Goal: Transaction & Acquisition: Purchase product/service

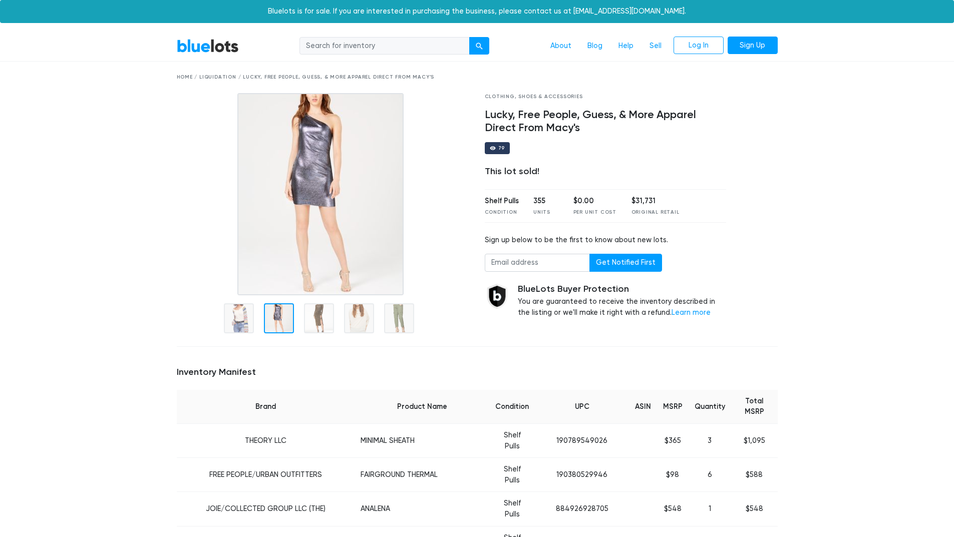
click at [255, 424] on td "THEORY LLC" at bounding box center [266, 441] width 178 height 34
click at [202, 46] on link "BlueLots" at bounding box center [208, 46] width 62 height 15
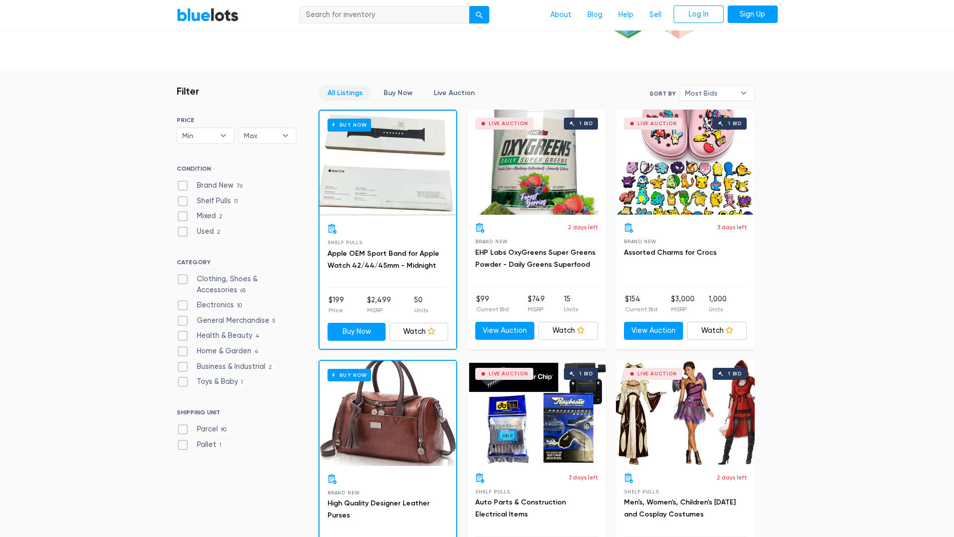
scroll to position [250, 0]
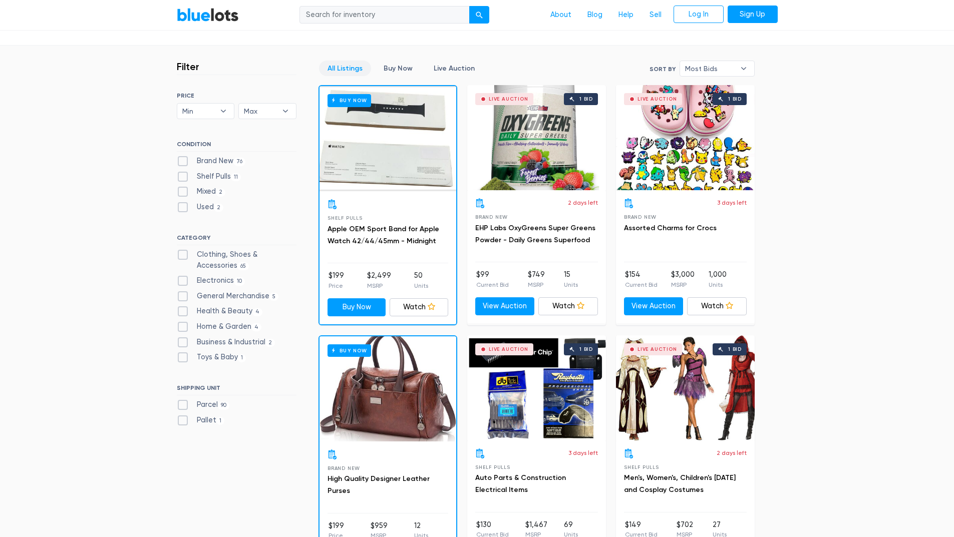
click at [178, 250] on label "Clothing, Shoes & Accessories 65" at bounding box center [237, 260] width 120 height 22
click at [178, 250] on Accessories"] "Clothing, Shoes & Accessories 65" at bounding box center [180, 252] width 7 height 7
checkbox Accessories"] "true"
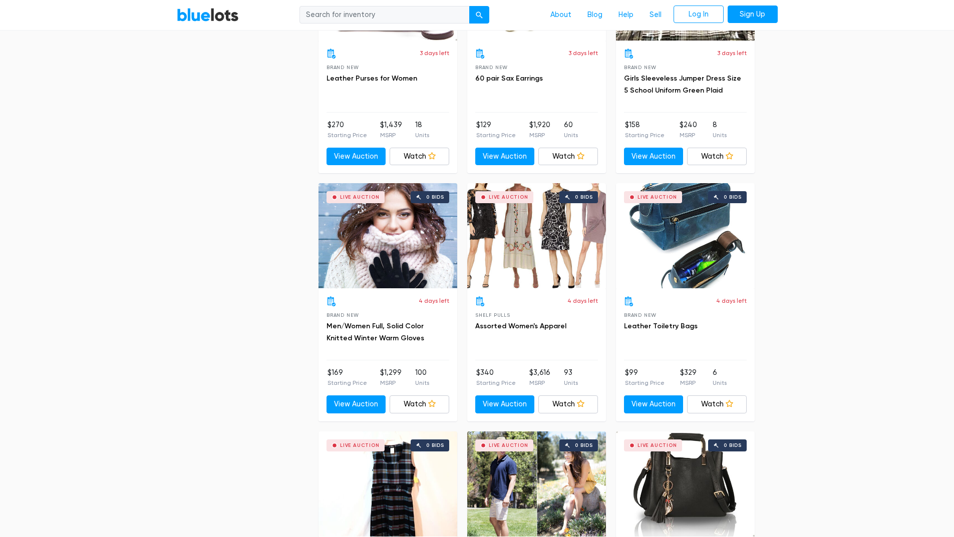
scroll to position [1971, 0]
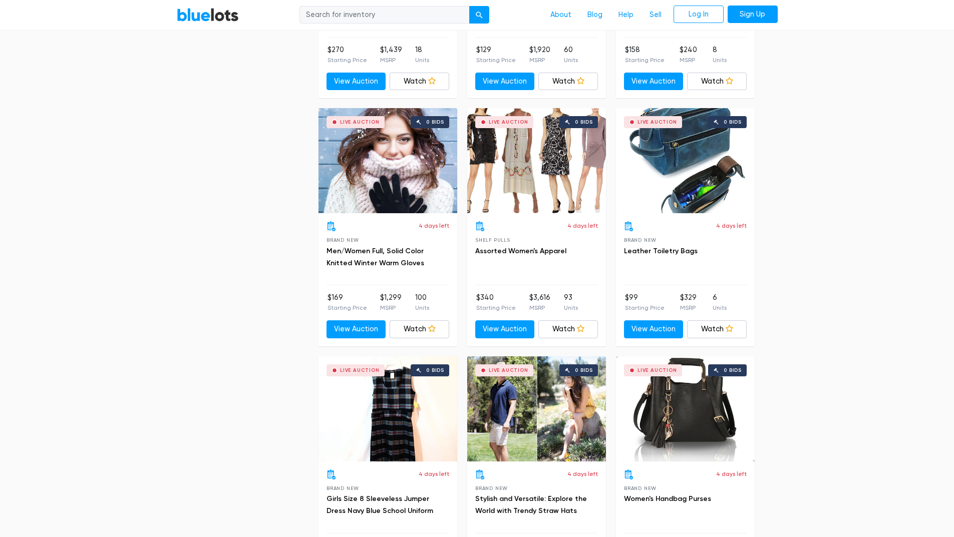
click at [530, 186] on div "Live Auction 0 bids" at bounding box center [536, 160] width 139 height 105
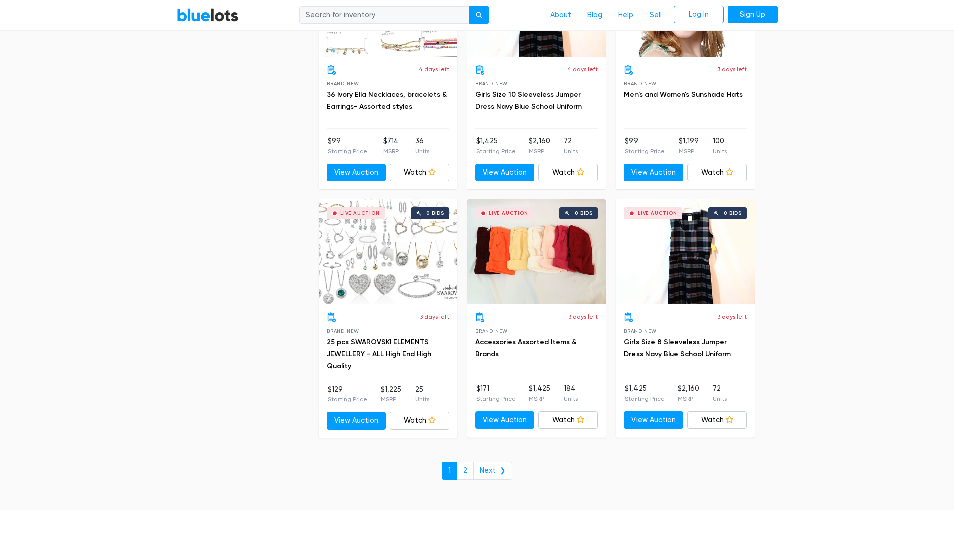
scroll to position [4174, 0]
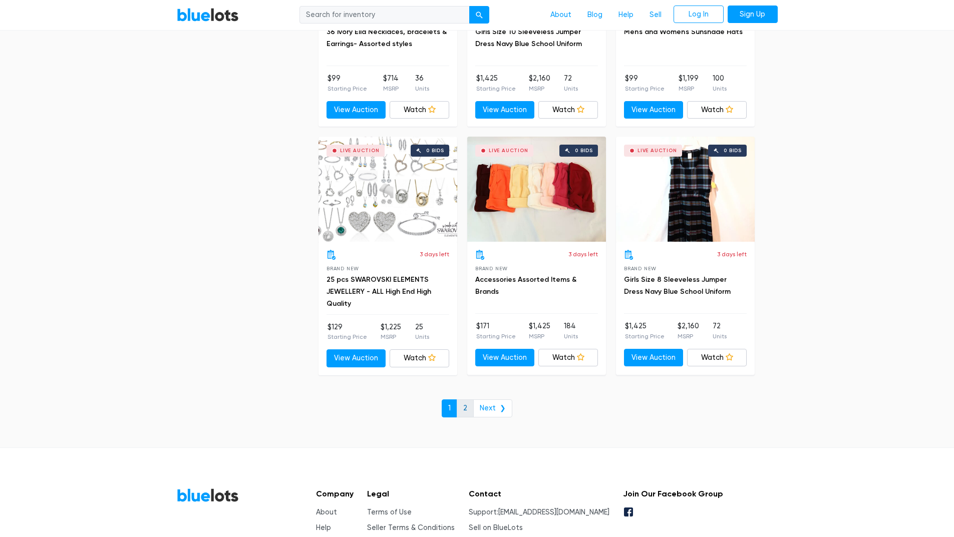
click at [469, 404] on link "2" at bounding box center [465, 408] width 17 height 18
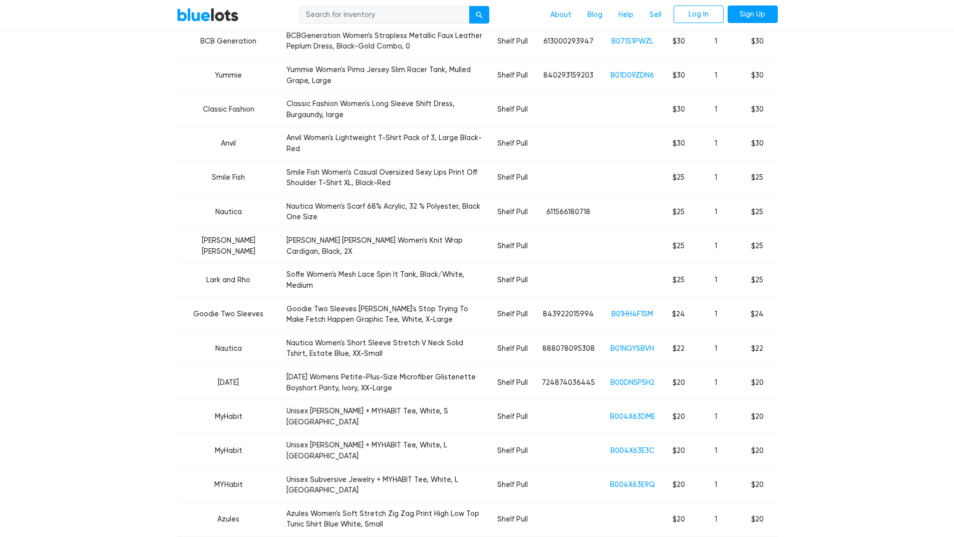
scroll to position [1902, 0]
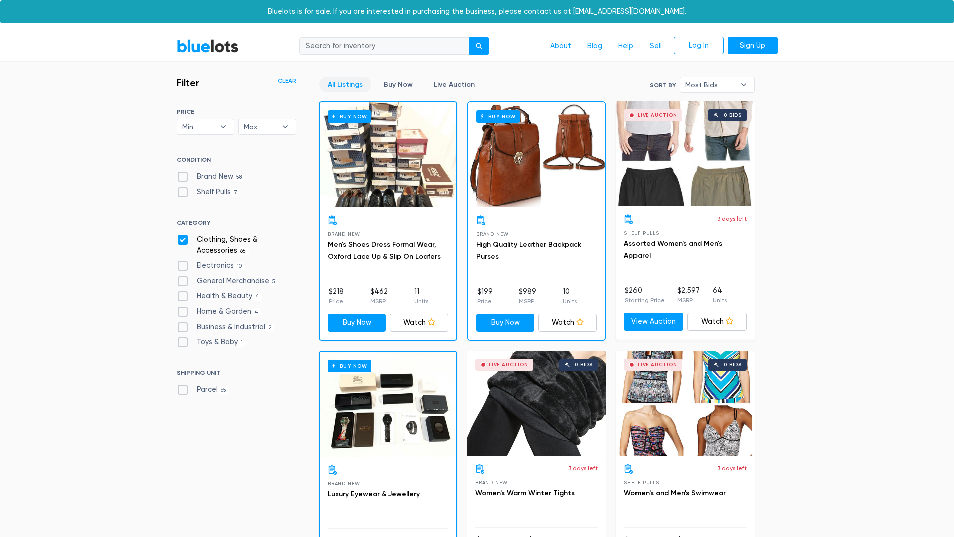
click at [669, 178] on div "Live Auction 0 bids" at bounding box center [685, 153] width 139 height 105
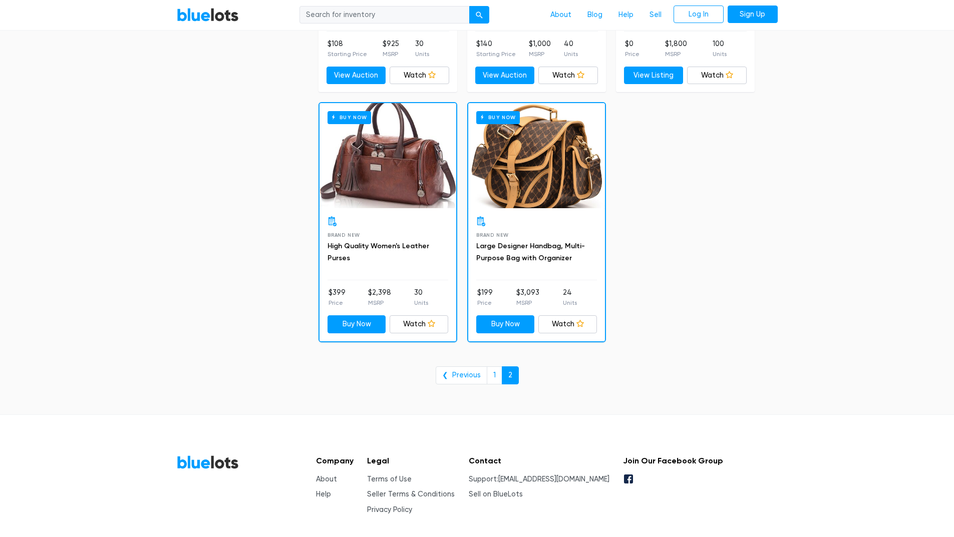
scroll to position [2002, 0]
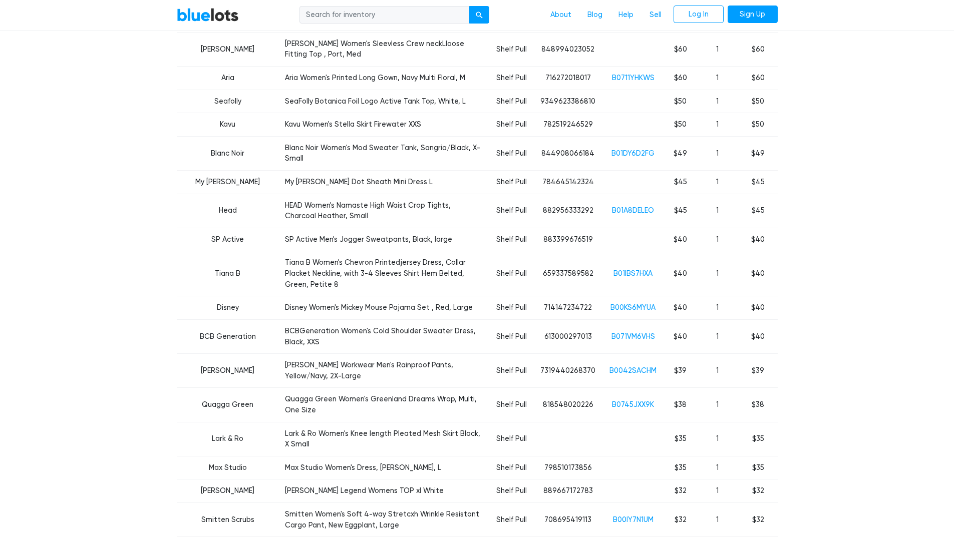
scroll to position [1001, 0]
